Goal: Transaction & Acquisition: Purchase product/service

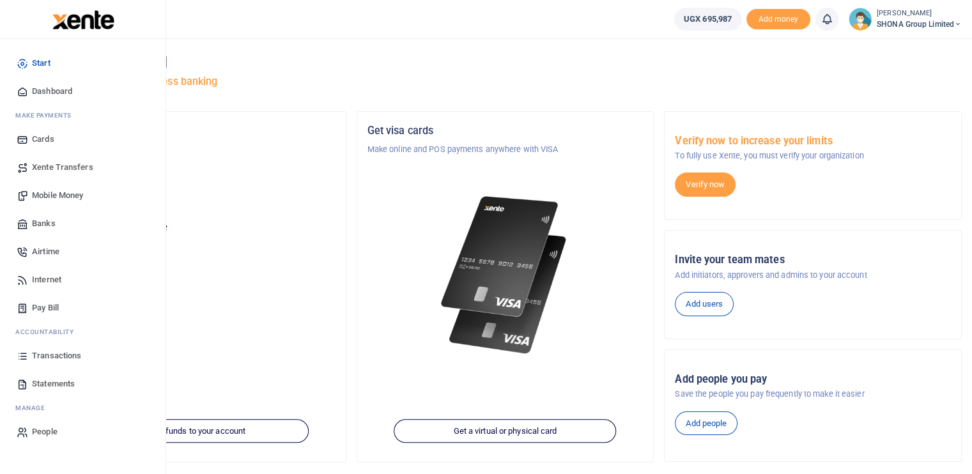
click at [60, 196] on span "Mobile Money" at bounding box center [57, 195] width 51 height 13
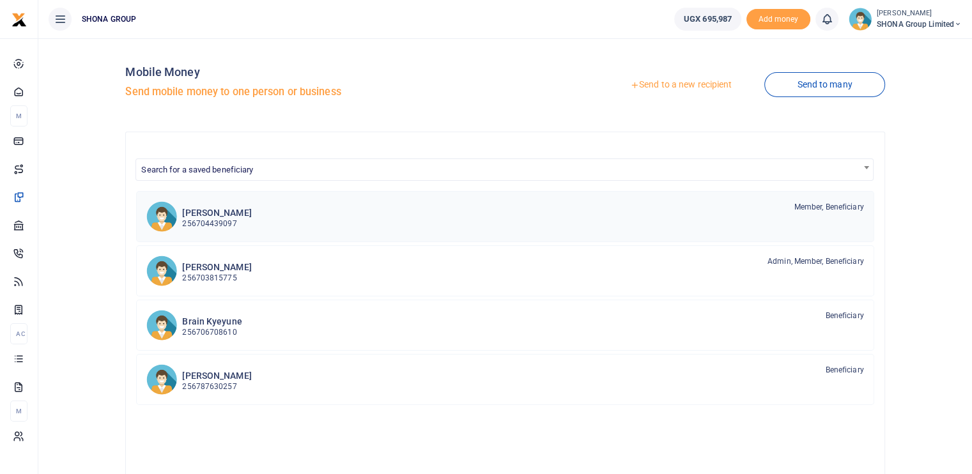
click at [201, 212] on h6 "[PERSON_NAME]" at bounding box center [216, 213] width 69 height 11
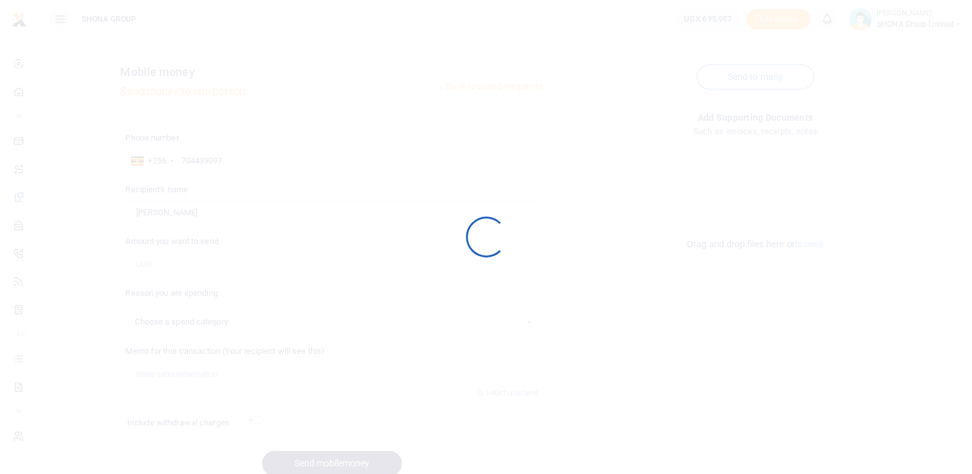
select select
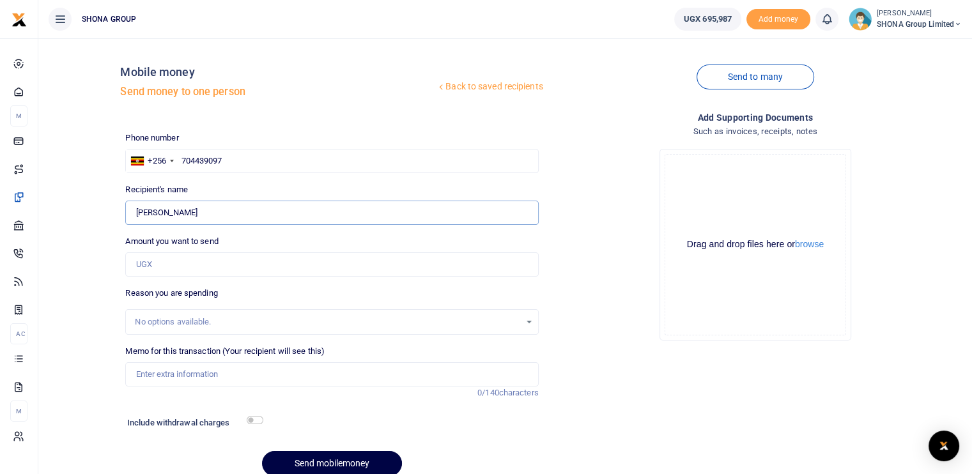
click at [199, 213] on input "[PERSON_NAME]" at bounding box center [331, 213] width 413 height 24
click at [158, 263] on input "Amount you want to send" at bounding box center [331, 264] width 413 height 24
type input "155,000"
click at [161, 379] on input "Memo for this transaction (Your recipient will see this)" at bounding box center [331, 374] width 413 height 24
click at [307, 453] on button "Send mobilemoney" at bounding box center [332, 463] width 140 height 25
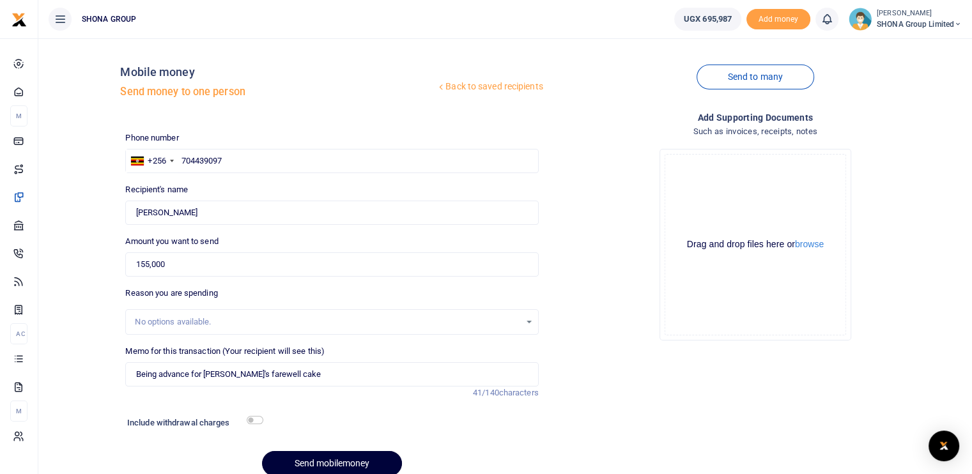
click at [325, 465] on button "Send mobilemoney" at bounding box center [332, 463] width 140 height 25
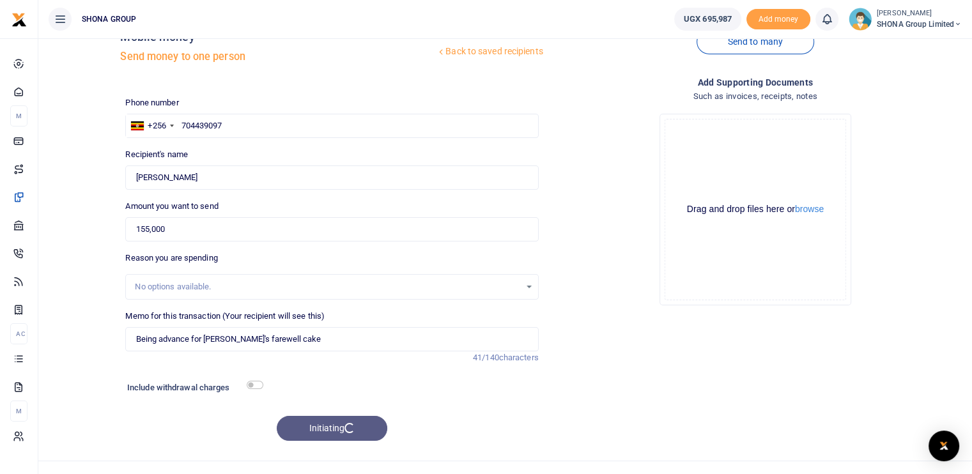
scroll to position [54, 0]
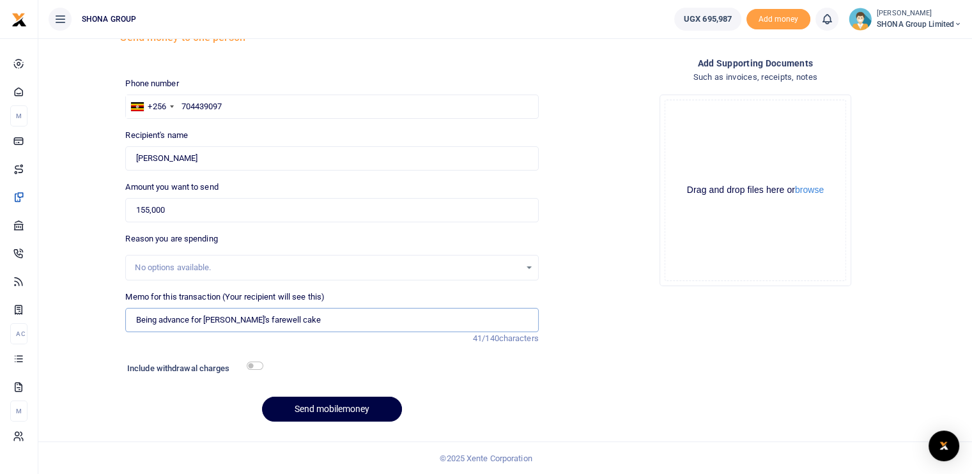
click at [234, 322] on input "Being advance for Rueben's farewell cake" at bounding box center [331, 320] width 413 height 24
type input "Being advance for Ruebens farewell cake"
click at [313, 404] on button "Send mobilemoney" at bounding box center [332, 409] width 140 height 25
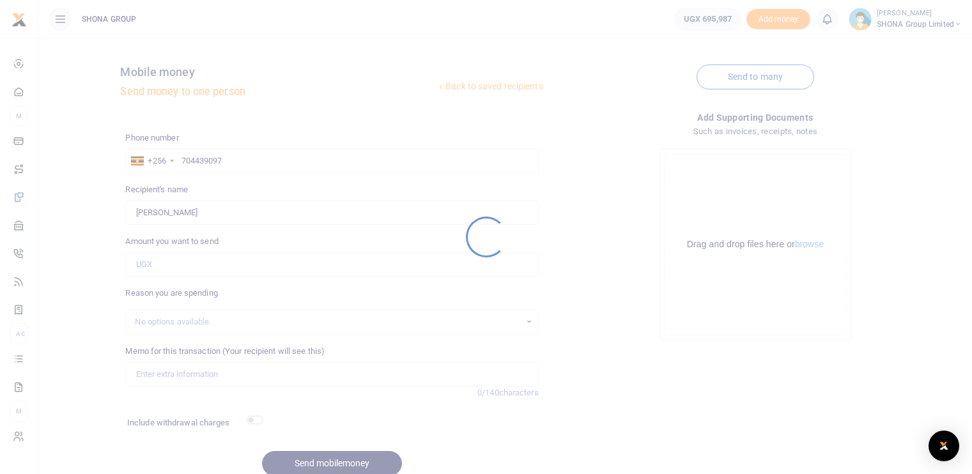
scroll to position [54, 0]
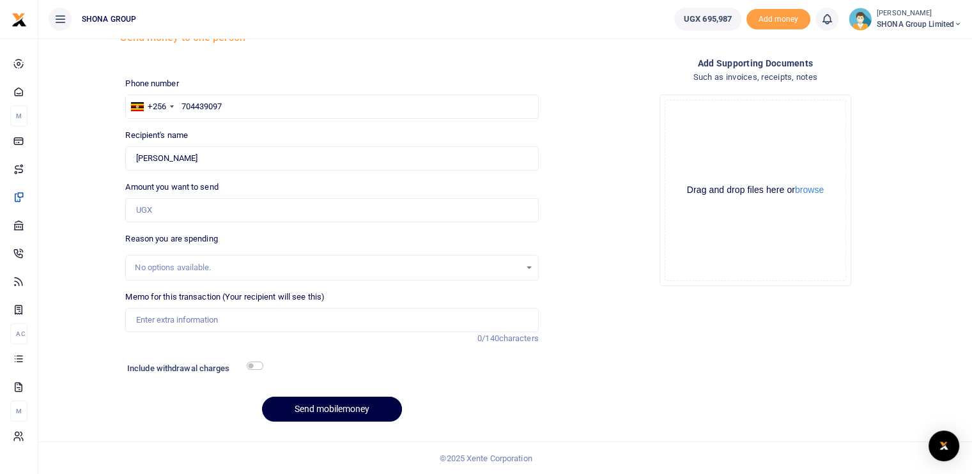
click at [848, 296] on div "Add supporting Documents Such as invoices, receipts, notes Drop your files here…" at bounding box center [755, 244] width 423 height 376
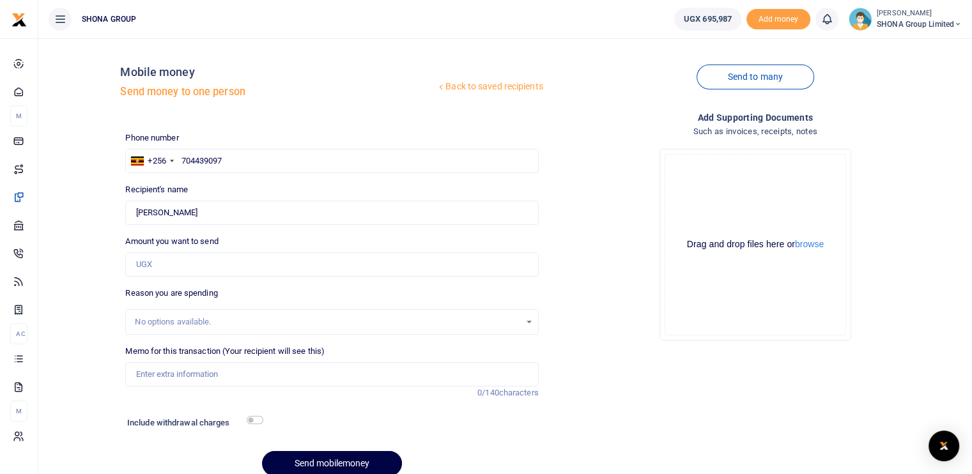
click at [833, 332] on div "Drag and drop files here or browse Powered by Uppy" at bounding box center [755, 244] width 181 height 181
